Goal: Information Seeking & Learning: Learn about a topic

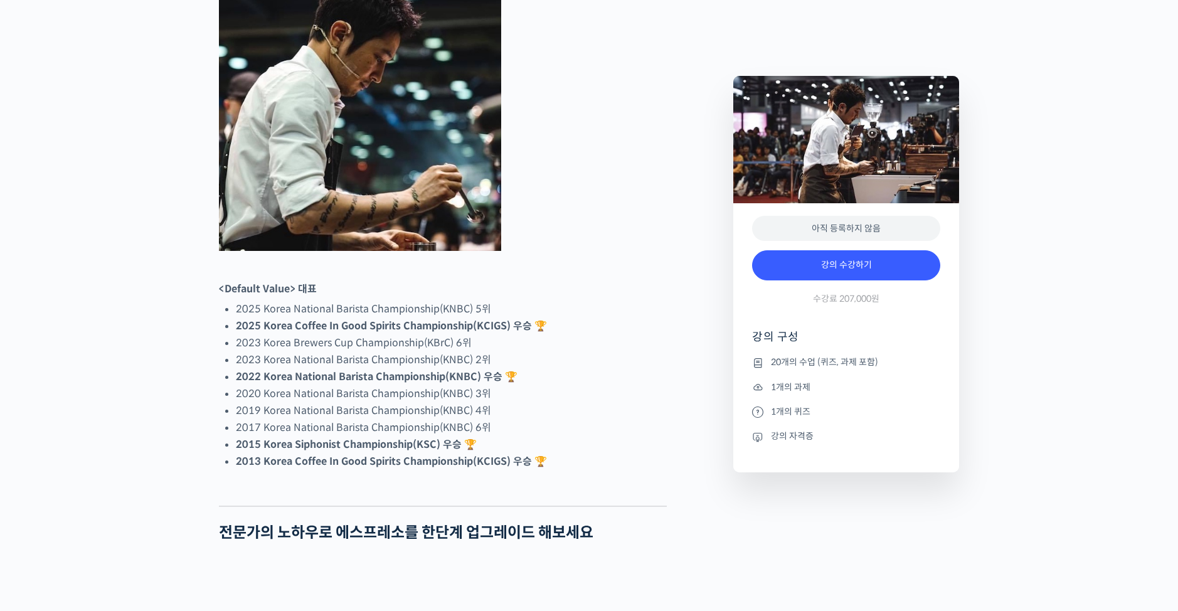
scroll to position [737, 0]
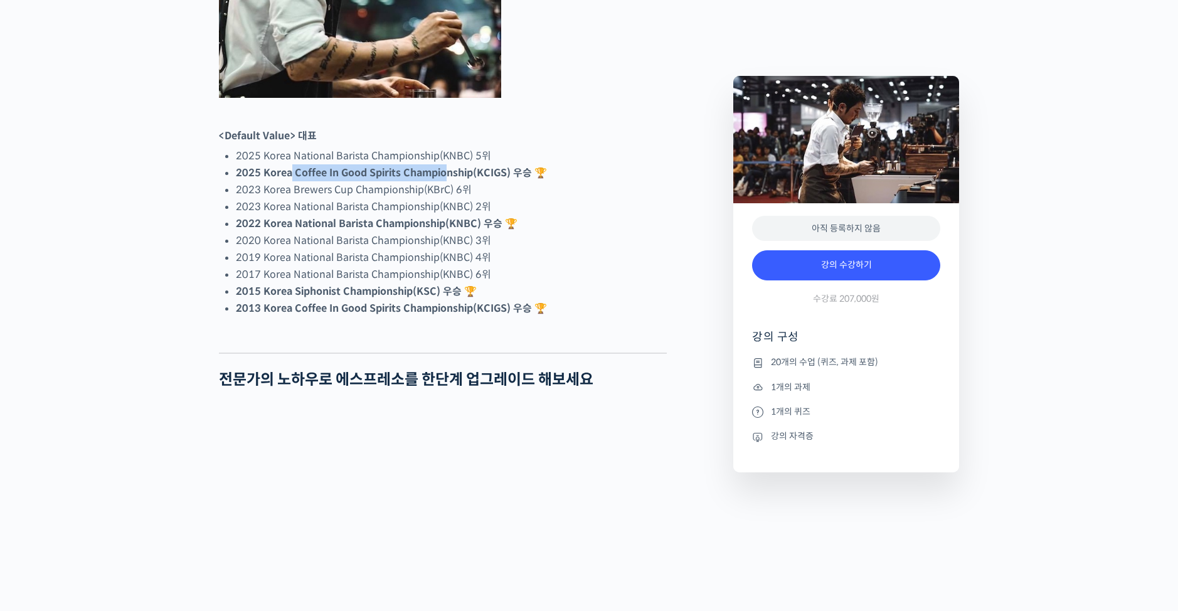
drag, startPoint x: 388, startPoint y: 221, endPoint x: 444, endPoint y: 221, distance: 55.8
click at [444, 179] on strong "2025 Korea Coffee In Good Spirits Championship(KCIGS) 우승 🏆" at bounding box center [391, 172] width 311 height 13
click at [445, 179] on strong "2025 Korea Coffee In Good Spirits Championship(KCIGS) 우승 🏆" at bounding box center [391, 172] width 311 height 13
drag, startPoint x: 503, startPoint y: 218, endPoint x: 221, endPoint y: 215, distance: 281.8
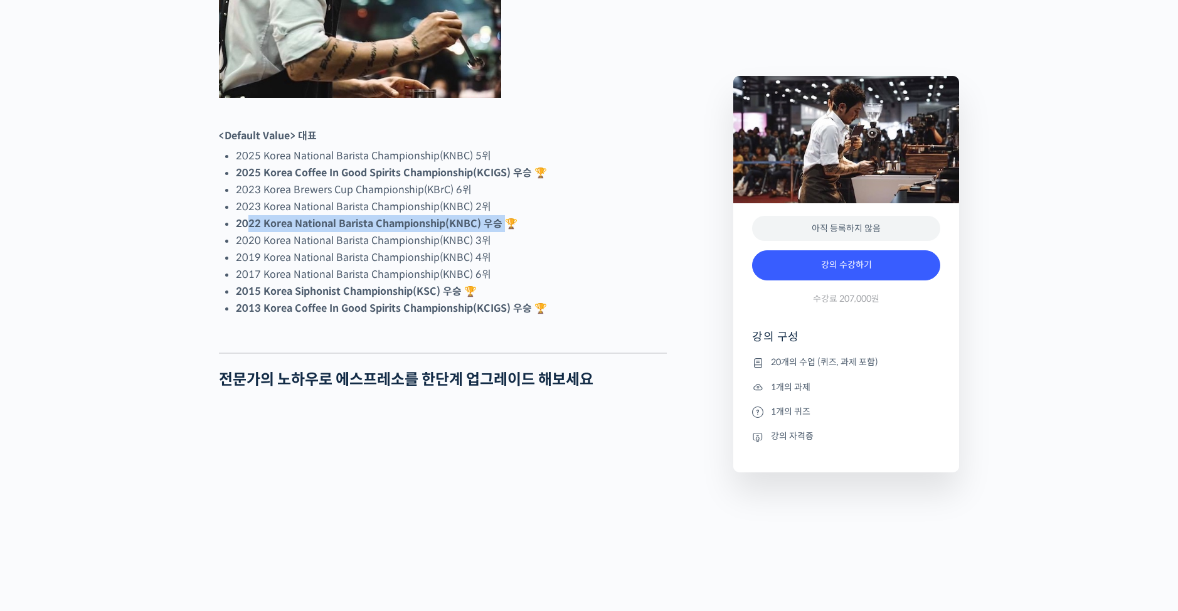
drag, startPoint x: 252, startPoint y: 272, endPoint x: 506, endPoint y: 273, distance: 254.1
click at [506, 230] on strong "2022 Korea National Barista Championship(KNBC) 우승 🏆" at bounding box center [377, 223] width 282 height 13
drag, startPoint x: 506, startPoint y: 273, endPoint x: 522, endPoint y: 268, distance: 17.1
click at [506, 230] on strong "2022 Korea National Barista Championship(KNBC) 우승 🏆" at bounding box center [377, 223] width 282 height 13
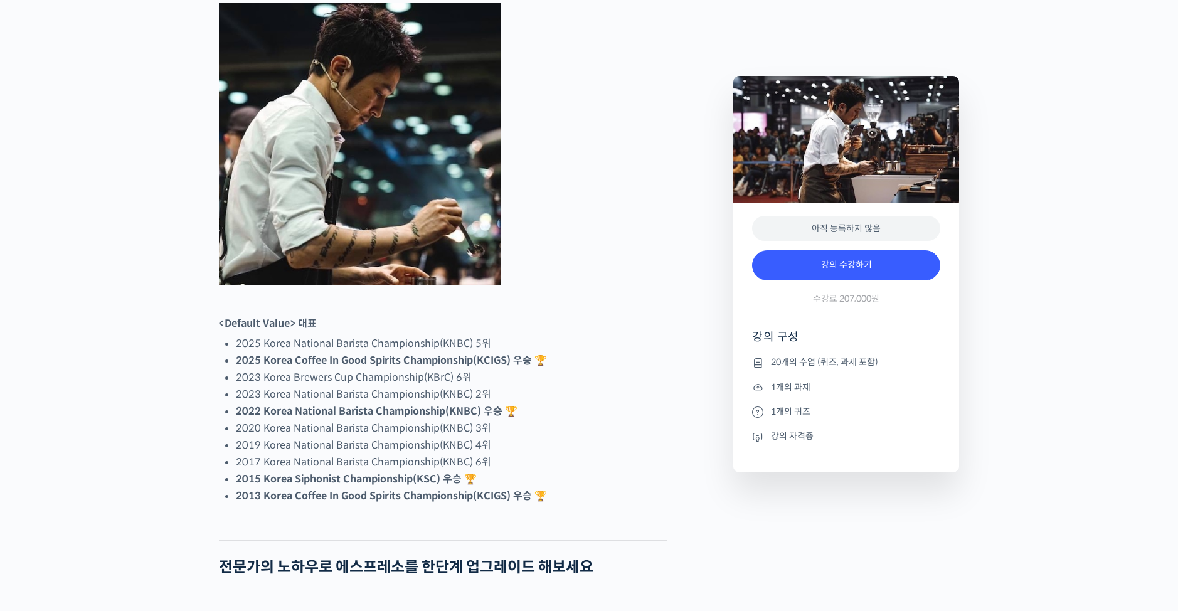
click at [411, 200] on img at bounding box center [360, 144] width 282 height 282
